Goal: Task Accomplishment & Management: Complete application form

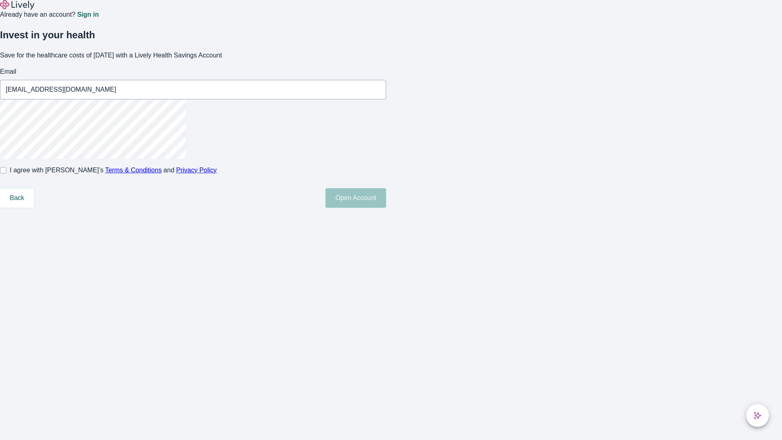
click at [7, 174] on input "I agree with Lively’s Terms & Conditions and Privacy Policy" at bounding box center [3, 170] width 7 height 7
checkbox input "true"
click at [386, 208] on button "Open Account" at bounding box center [355, 198] width 61 height 20
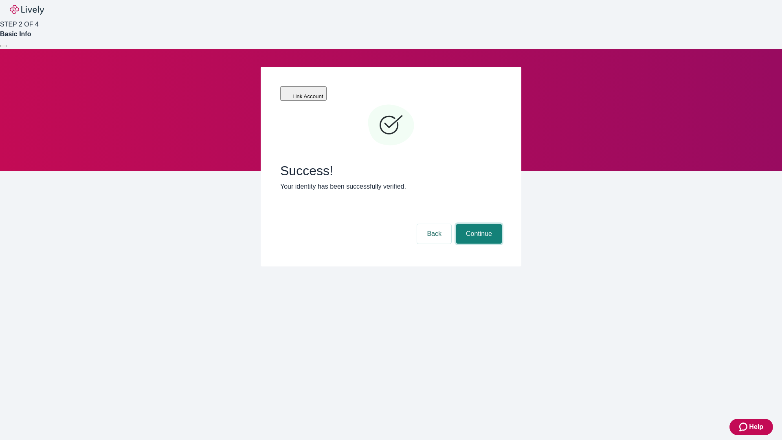
click at [478, 224] on button "Continue" at bounding box center [479, 234] width 46 height 20
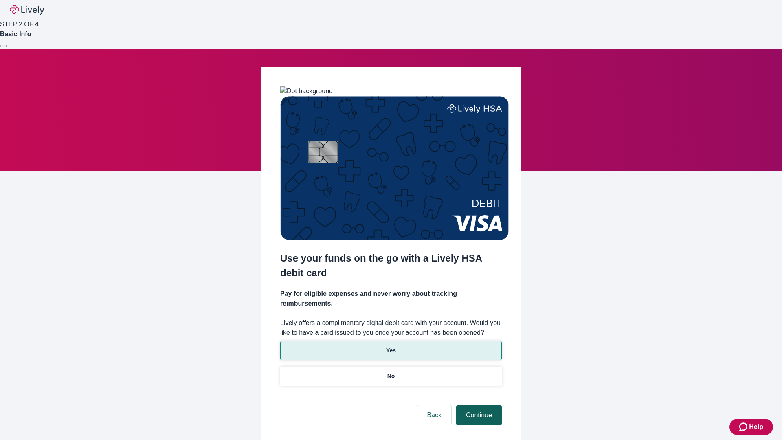
click at [391, 346] on p "Yes" at bounding box center [391, 350] width 10 height 9
click at [478, 405] on button "Continue" at bounding box center [479, 415] width 46 height 20
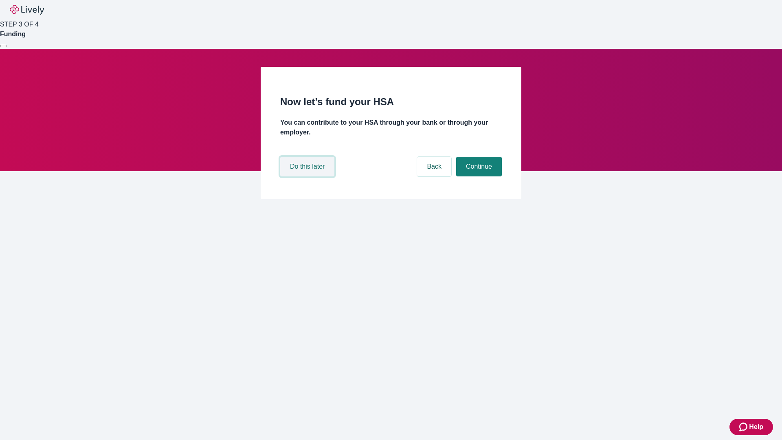
click at [308, 176] on button "Do this later" at bounding box center [307, 167] width 54 height 20
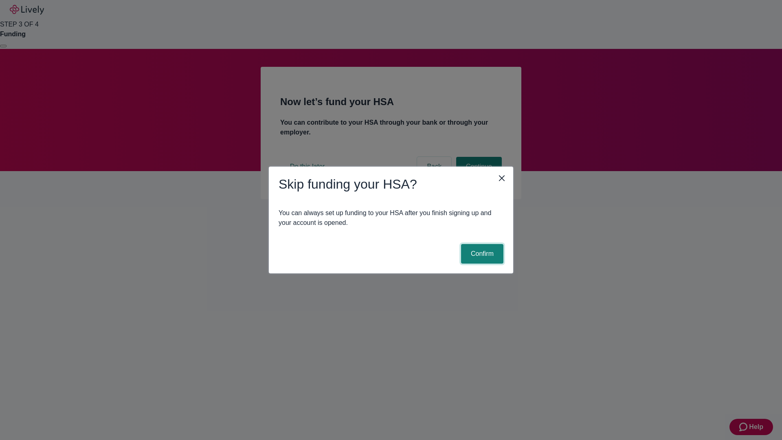
click at [481, 254] on button "Confirm" at bounding box center [482, 254] width 42 height 20
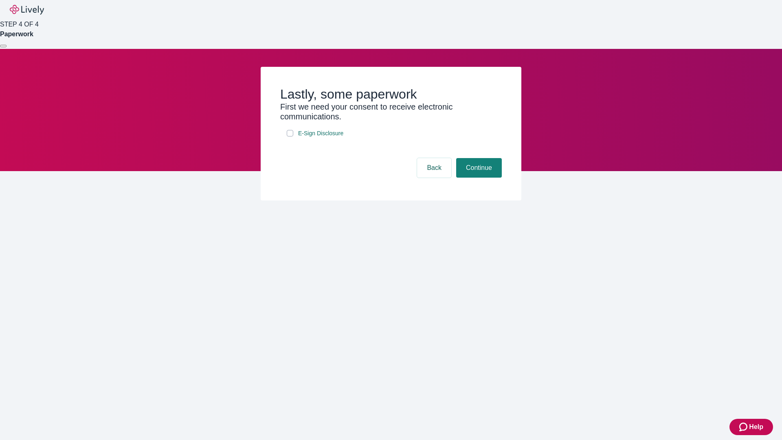
click at [290, 136] on input "E-Sign Disclosure" at bounding box center [290, 133] width 7 height 7
checkbox input "true"
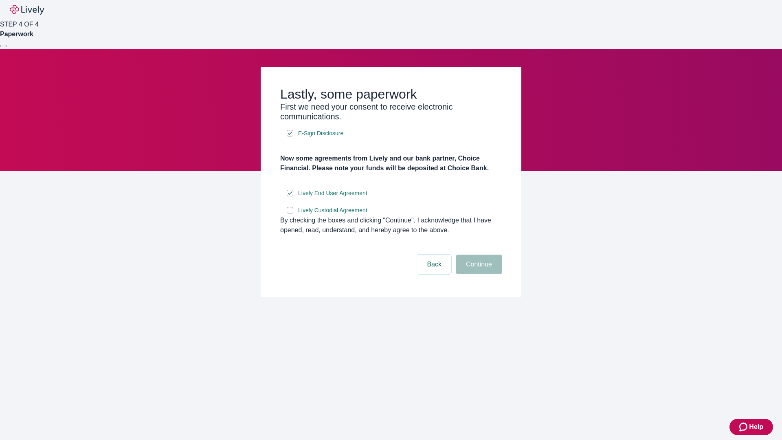
click at [290, 213] on input "Lively Custodial Agreement" at bounding box center [290, 210] width 7 height 7
checkbox input "true"
click at [478, 274] on button "Continue" at bounding box center [479, 265] width 46 height 20
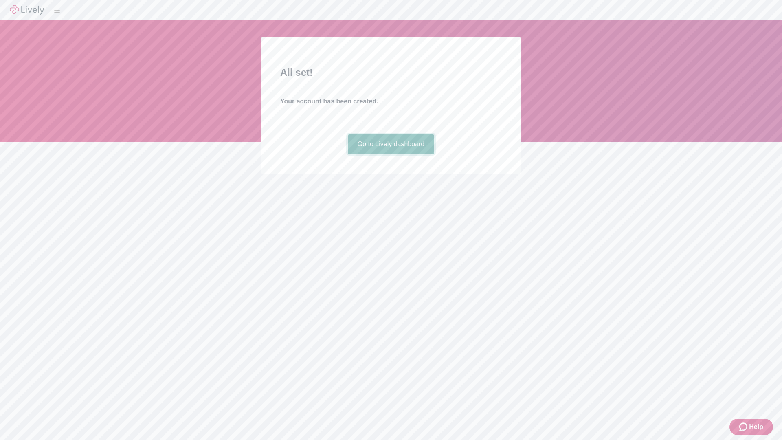
click at [391, 154] on link "Go to Lively dashboard" at bounding box center [391, 144] width 87 height 20
